Goal: Communication & Community: Ask a question

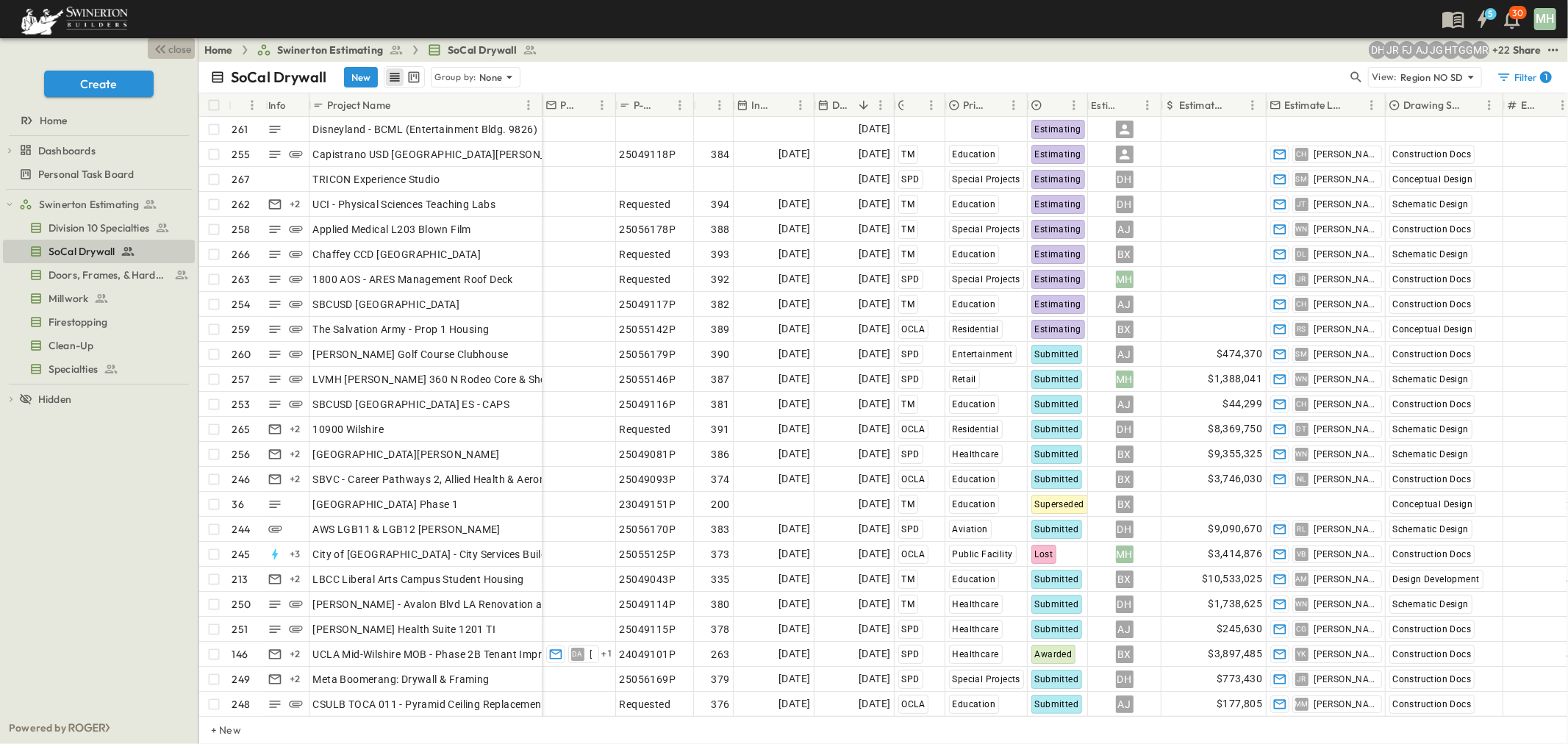
click at [166, 52] on icon "button" at bounding box center [160, 49] width 18 height 18
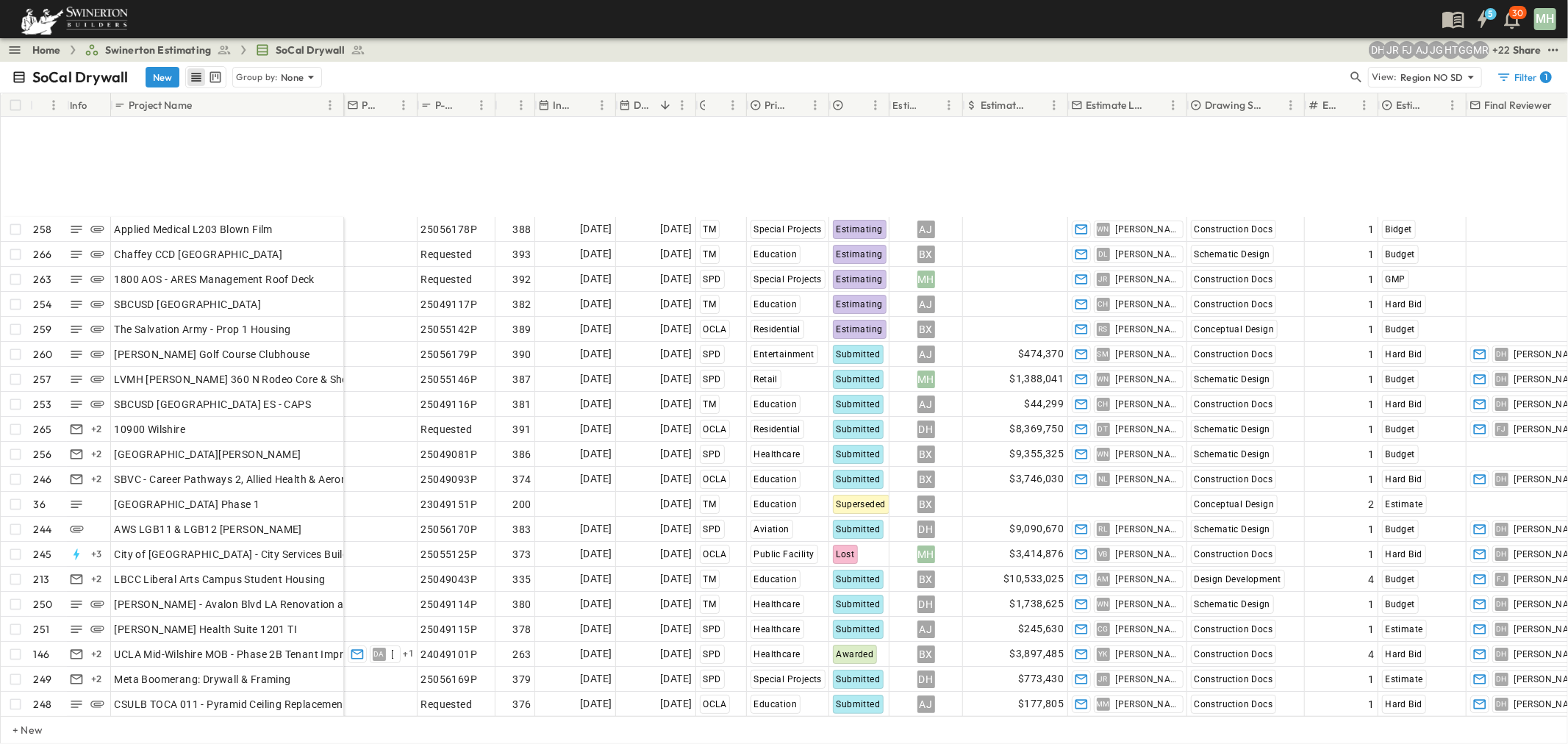
scroll to position [163, 0]
